Goal: Register for event/course

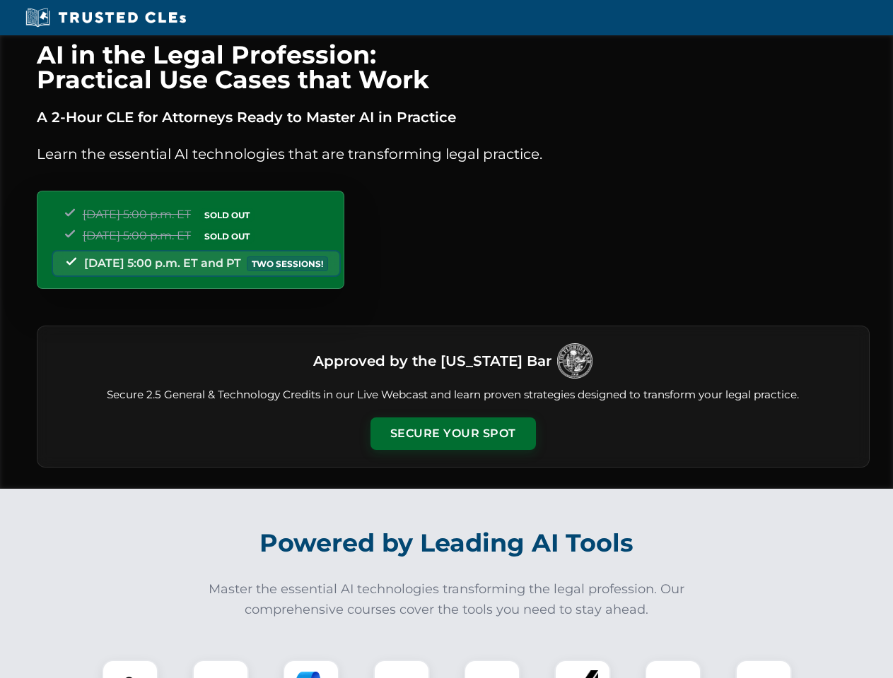
click at [452, 434] on button "Secure Your Spot" at bounding box center [452, 434] width 165 height 33
click at [130, 669] on img at bounding box center [130, 688] width 41 height 41
click at [220, 669] on div at bounding box center [220, 688] width 57 height 57
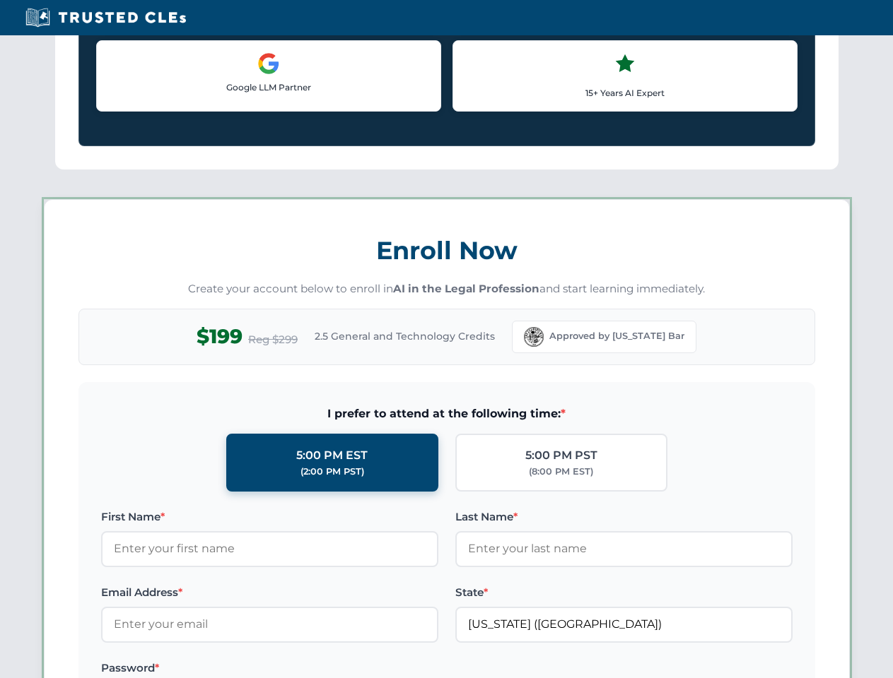
click at [401, 669] on label "Password *" at bounding box center [269, 668] width 337 height 17
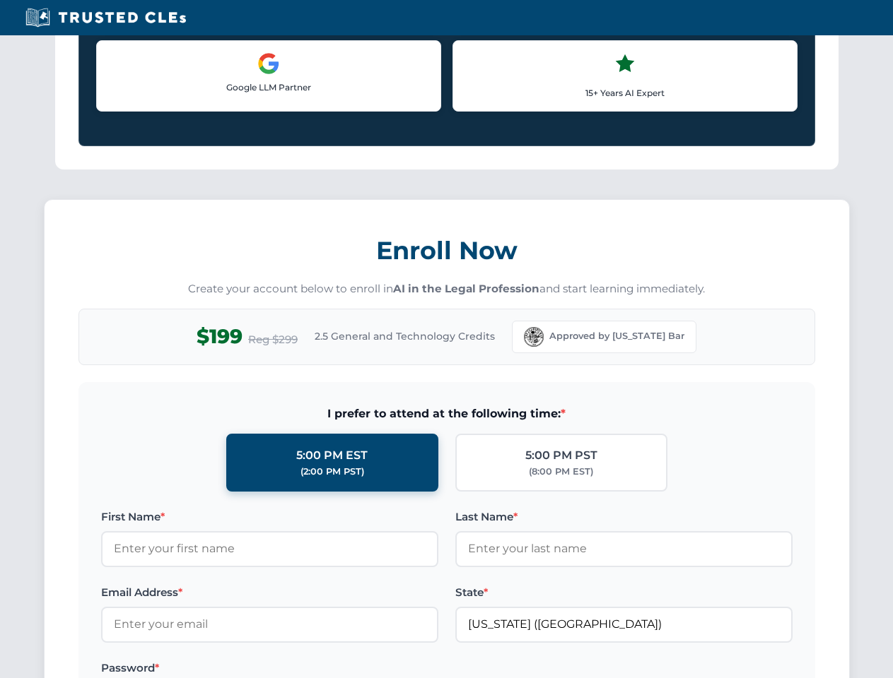
scroll to position [1387, 0]
